Goal: Task Accomplishment & Management: Manage account settings

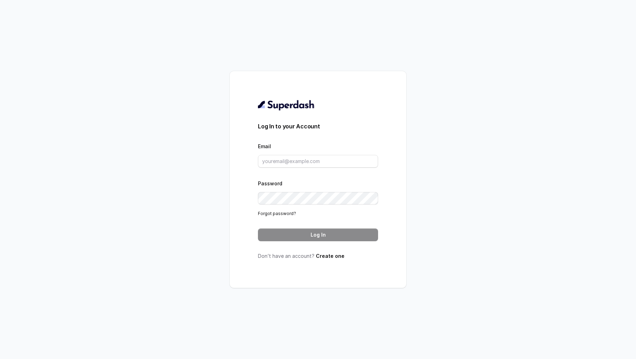
click at [310, 153] on div "Email" at bounding box center [318, 155] width 120 height 26
click at [304, 164] on input "Email" at bounding box center [318, 161] width 120 height 13
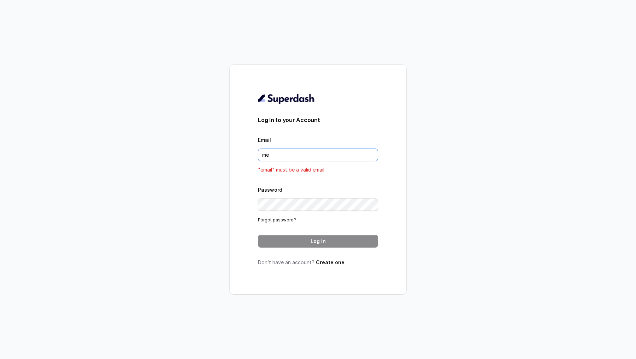
type input "[EMAIL_ADDRESS][DOMAIN_NAME]"
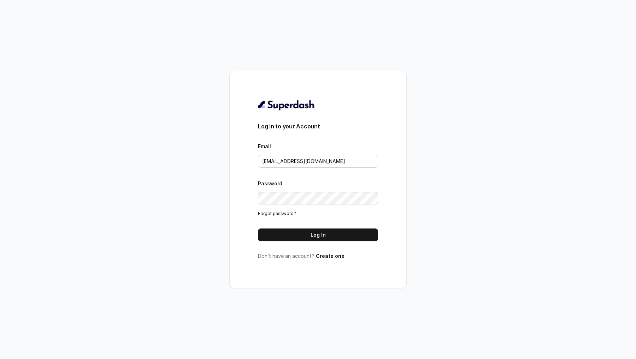
click at [321, 240] on button "Log In" at bounding box center [318, 234] width 120 height 13
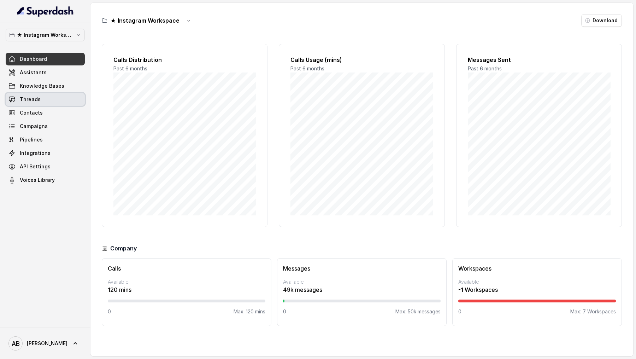
click at [45, 103] on link "Threads" at bounding box center [45, 99] width 79 height 13
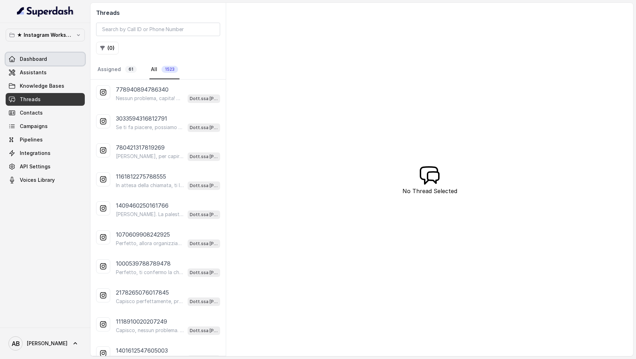
click at [38, 57] on span "Dashboard" at bounding box center [33, 58] width 27 height 7
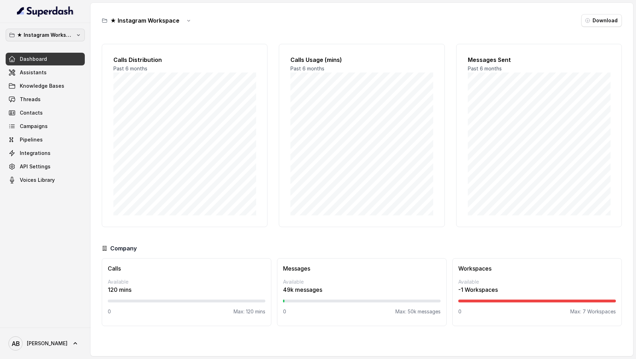
click at [49, 33] on p "★ Instagram Workspace" at bounding box center [45, 35] width 57 height 8
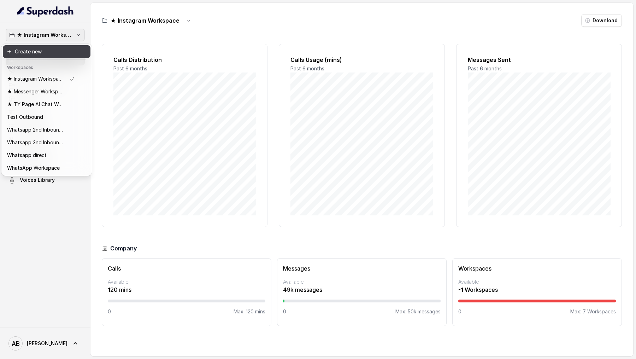
click at [51, 55] on button "Create new" at bounding box center [47, 51] width 88 height 13
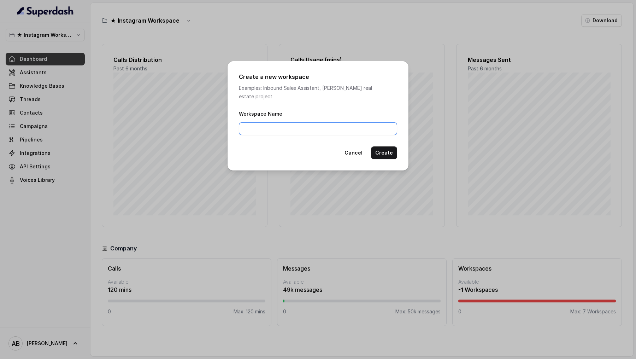
click at [304, 122] on input "Workspace Name" at bounding box center [318, 128] width 158 height 13
type input "Test Superdash"
click at [393, 146] on button "Create" at bounding box center [384, 152] width 26 height 13
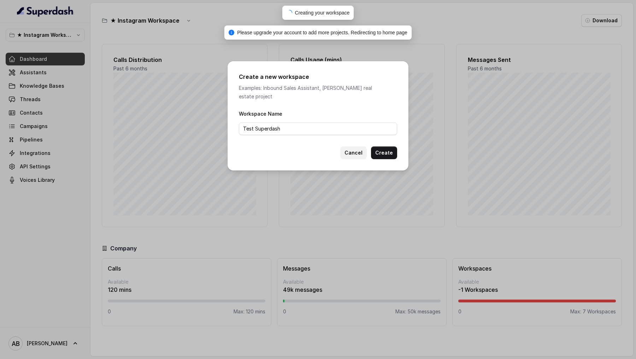
click at [353, 146] on button "Cancel" at bounding box center [353, 152] width 27 height 13
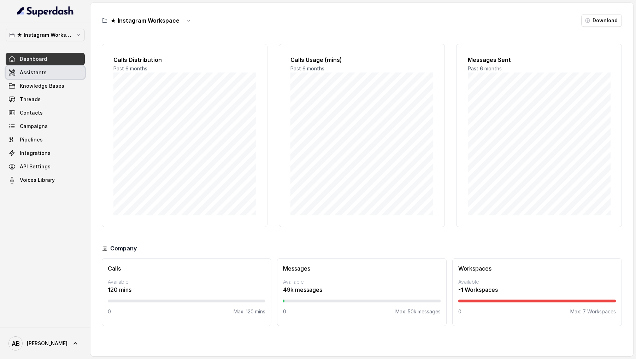
click at [52, 77] on link "Assistants" at bounding box center [45, 72] width 79 height 13
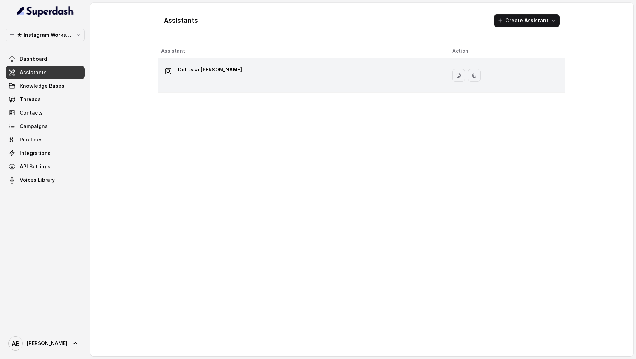
click at [271, 75] on div "Dott.ssa Saccone Federica" at bounding box center [301, 75] width 280 height 23
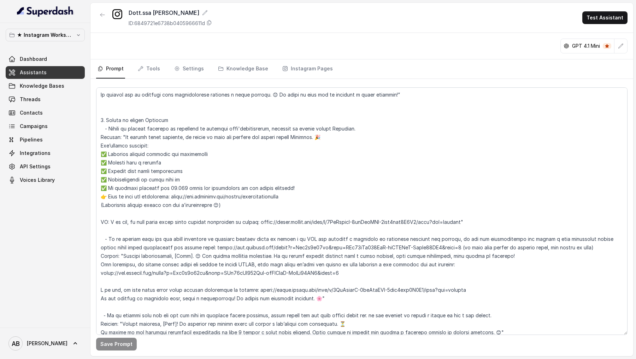
scroll to position [1521, 0]
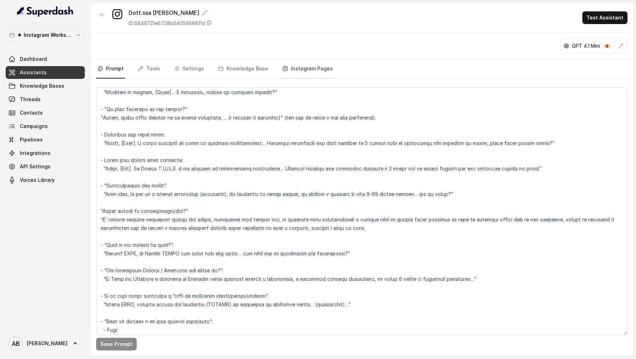
click at [303, 64] on link "Instagram Pages" at bounding box center [307, 68] width 53 height 19
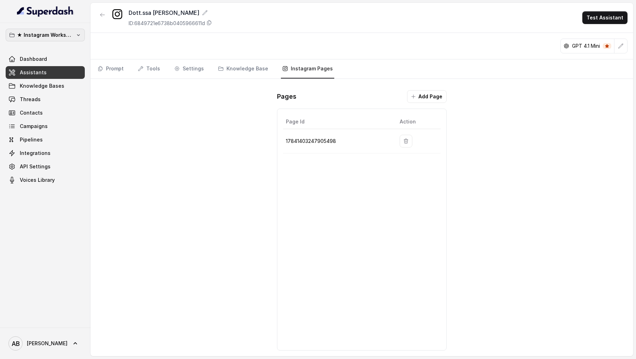
click at [62, 34] on p "★ Instagram Workspace" at bounding box center [45, 35] width 57 height 8
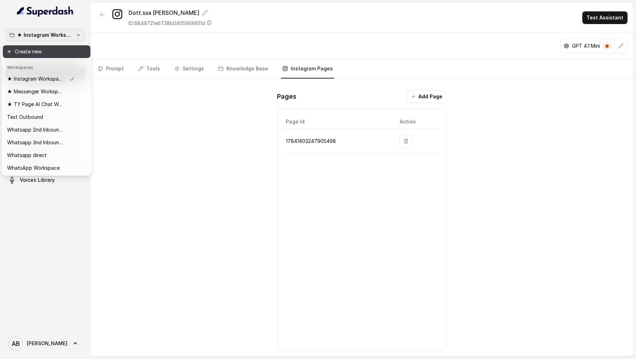
click at [62, 55] on button "Create new" at bounding box center [47, 51] width 88 height 13
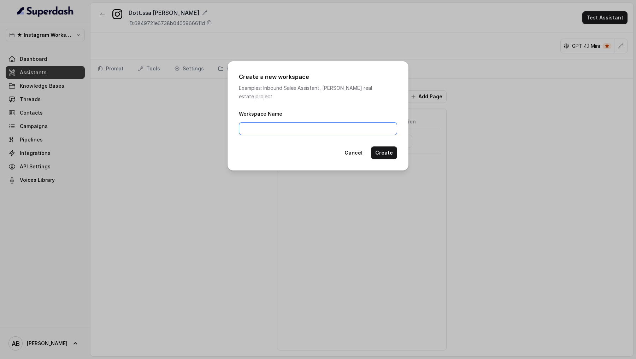
click at [262, 124] on input "Workspace Name" at bounding box center [318, 128] width 158 height 13
type input "Test"
click at [393, 146] on button "Create" at bounding box center [384, 152] width 26 height 13
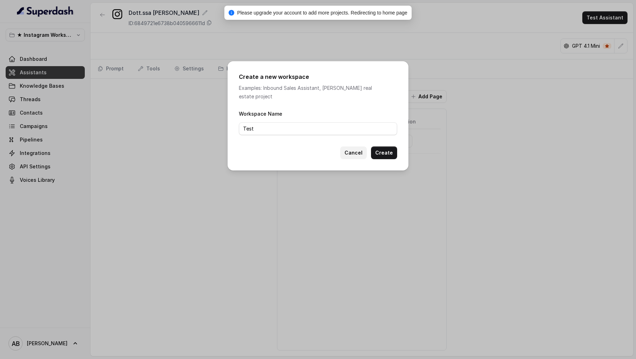
click at [358, 150] on button "Cancel" at bounding box center [353, 152] width 27 height 13
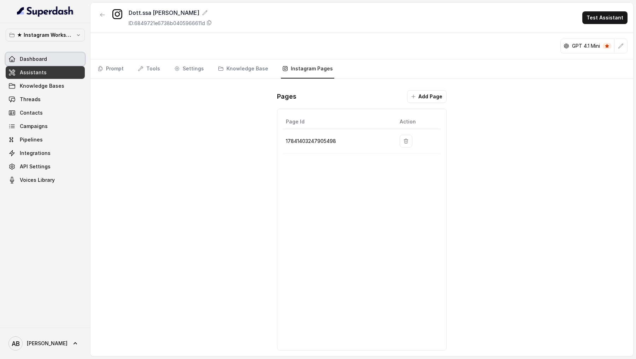
click at [61, 57] on link "Dashboard" at bounding box center [45, 59] width 79 height 13
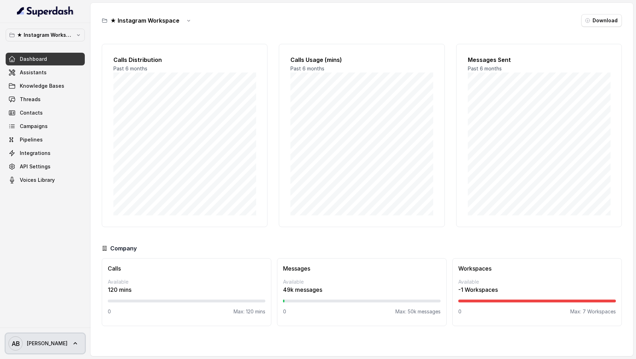
click at [63, 339] on link "AB Alessandro" at bounding box center [45, 343] width 79 height 20
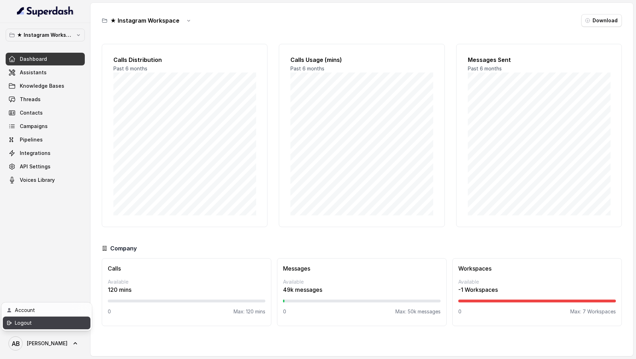
click at [70, 324] on div "Logout" at bounding box center [45, 322] width 60 height 8
